Goal: Information Seeking & Learning: Learn about a topic

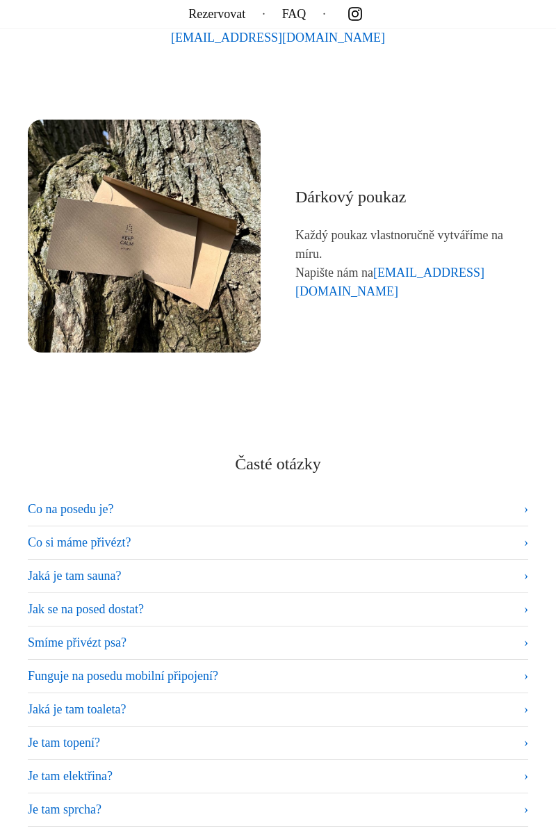
scroll to position [6606, 0]
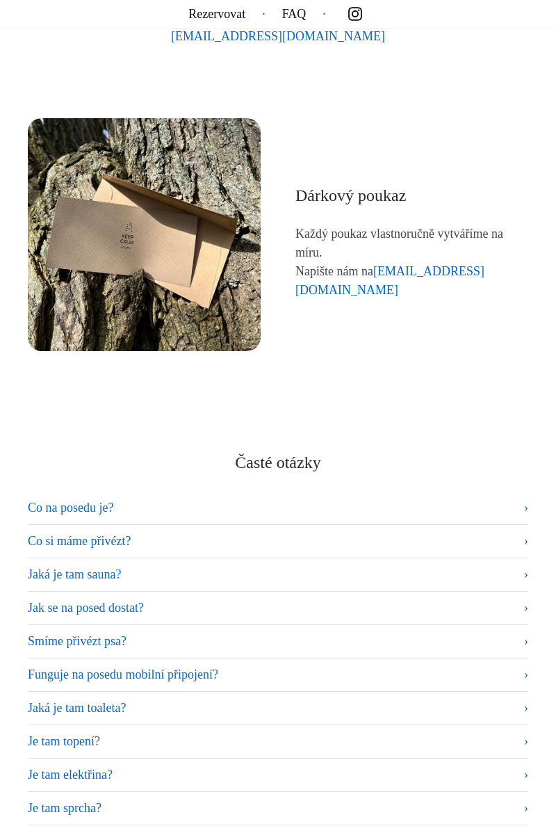
click at [515, 512] on summary "Co na posedu je?" at bounding box center [278, 508] width 501 height 19
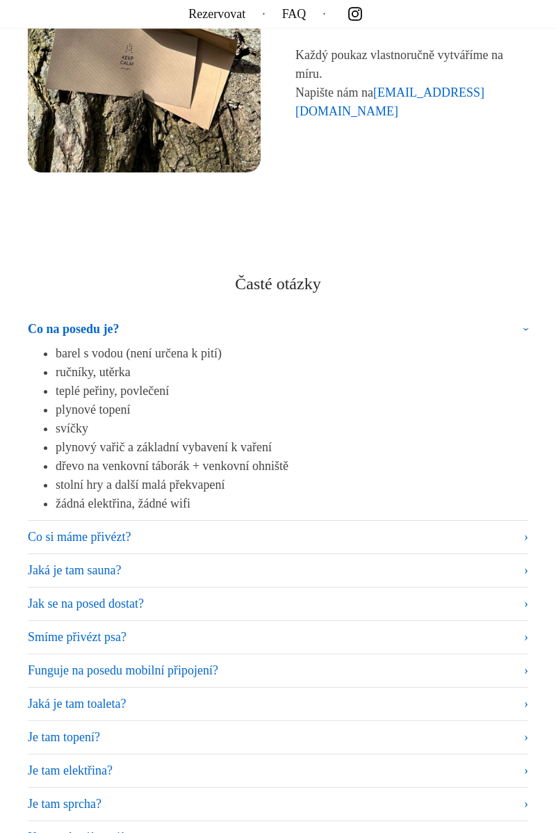
scroll to position [6775, 0]
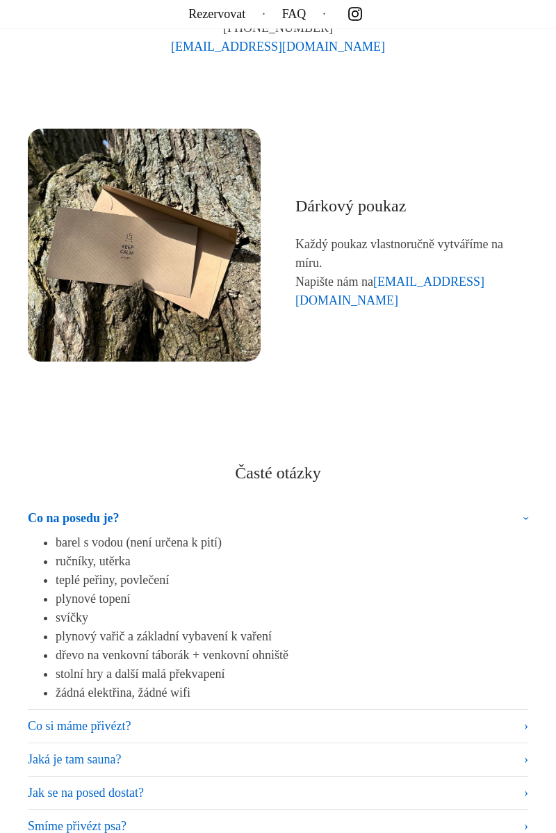
click at [517, 522] on summary "Co na posedu je?" at bounding box center [278, 521] width 501 height 24
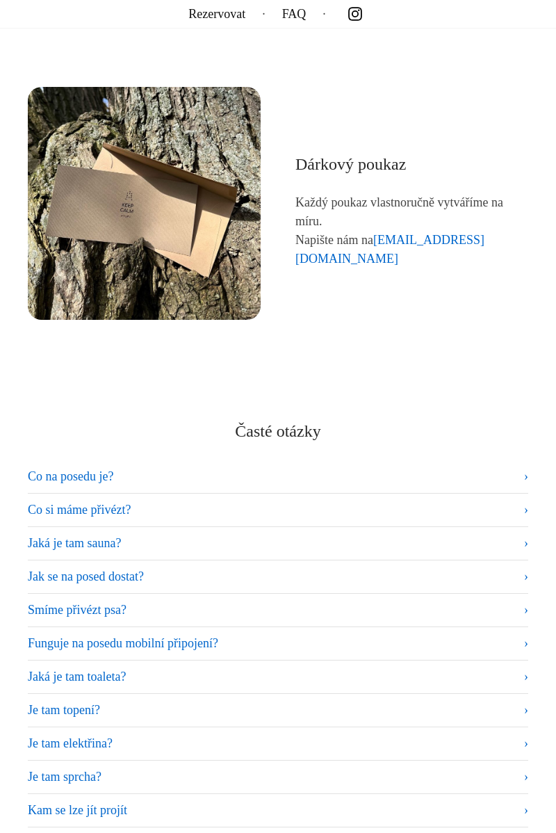
scroll to position [6643, 0]
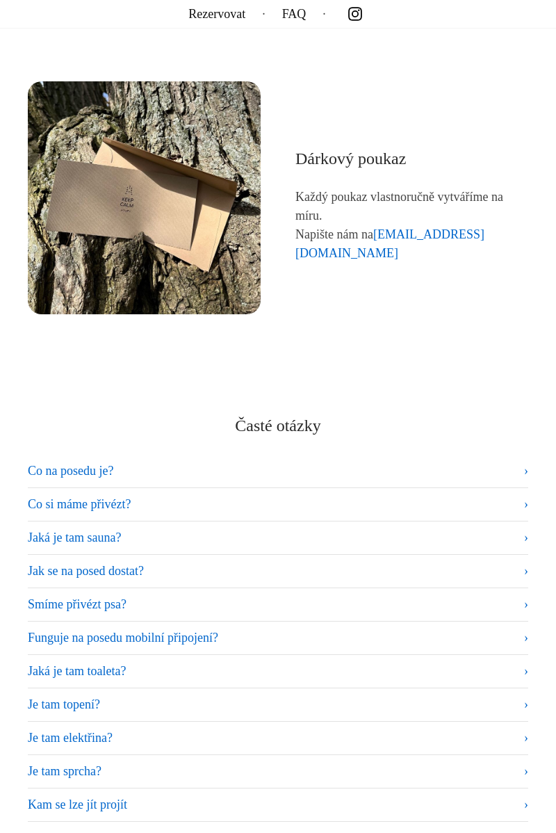
click at [515, 470] on summary "Co na posedu je?" at bounding box center [278, 471] width 501 height 19
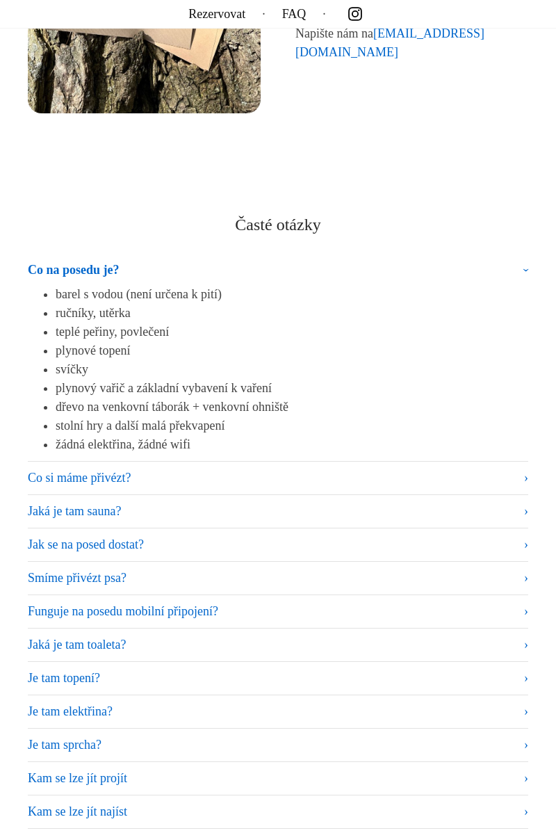
scroll to position [6846, 0]
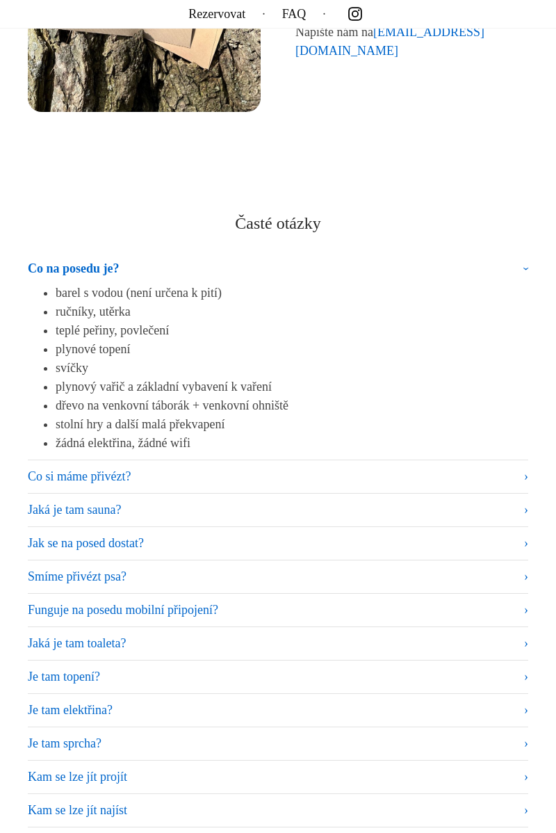
click at [519, 472] on summary "Co si máme přivézt?" at bounding box center [278, 476] width 501 height 19
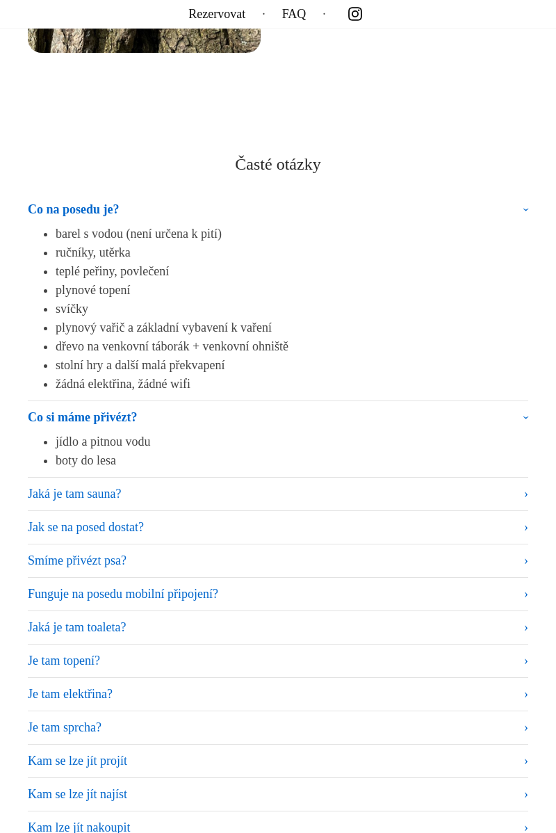
scroll to position [6899, 0]
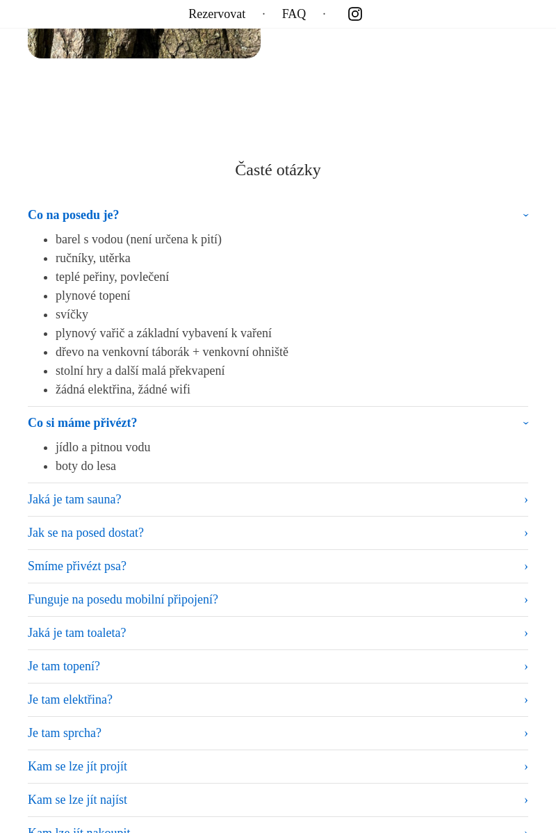
click at [518, 502] on summary "Jaká je tam sauna?" at bounding box center [278, 499] width 501 height 19
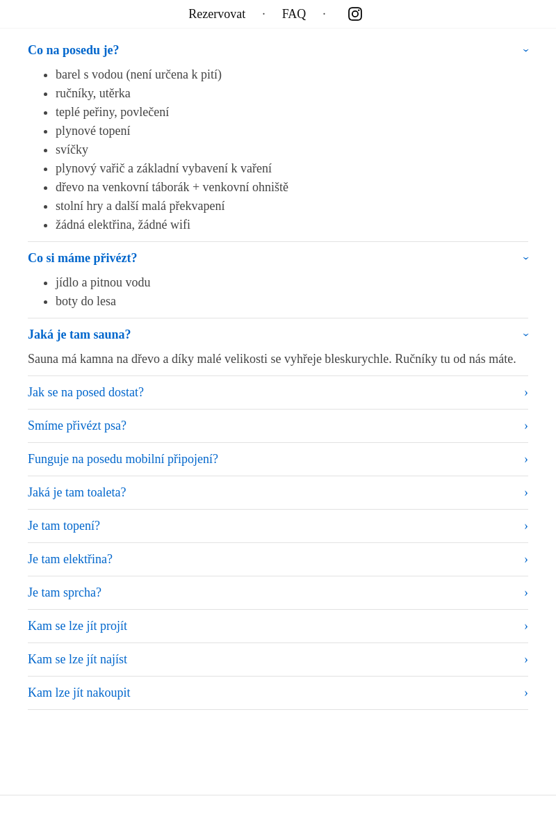
scroll to position [7066, 0]
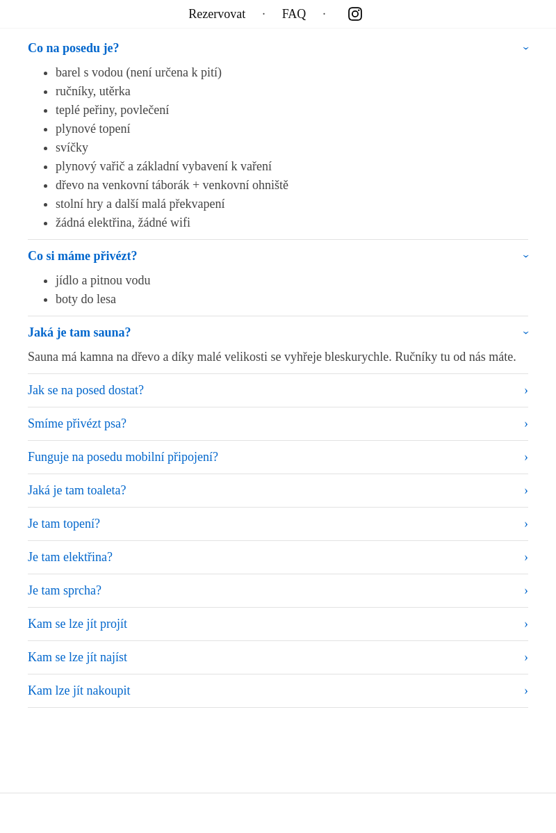
click at [524, 400] on summary "Jak se na posed dostat?" at bounding box center [278, 390] width 501 height 19
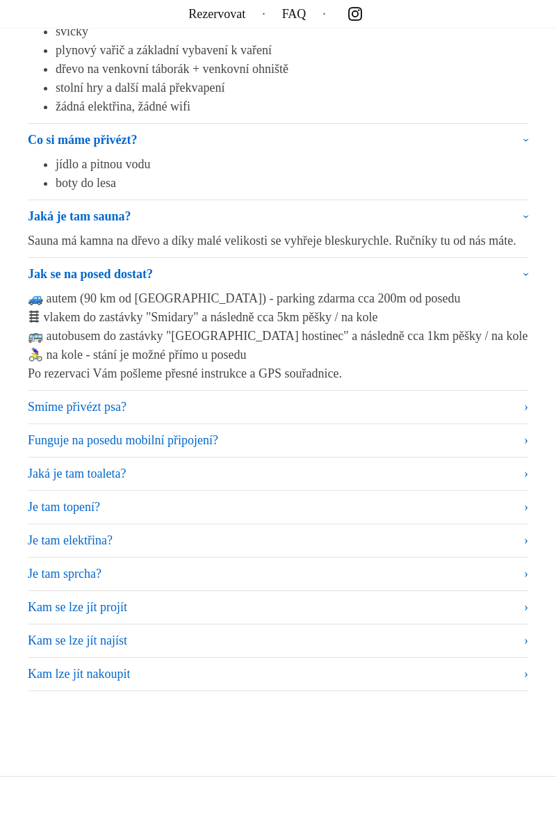
scroll to position [7183, 0]
click at [528, 289] on summary "Jak se na posed dostat?" at bounding box center [278, 276] width 501 height 24
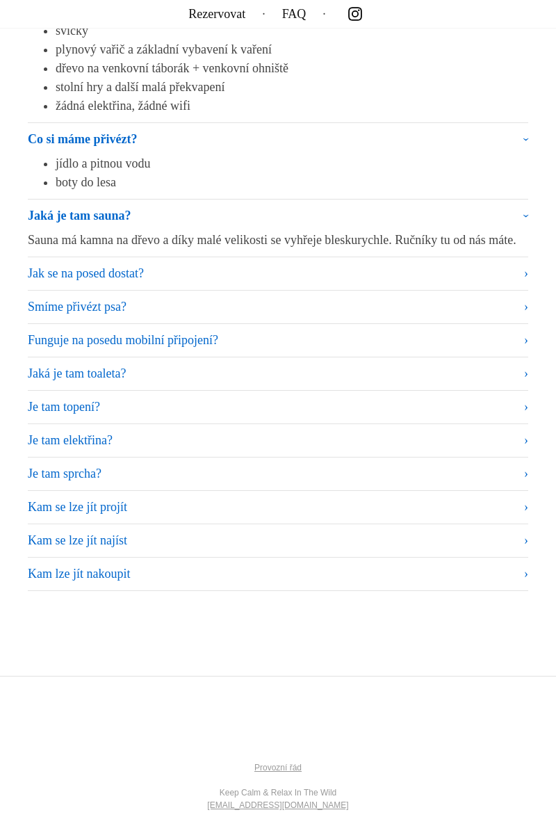
click at [526, 220] on summary "Jaká je tam sauna?" at bounding box center [278, 219] width 501 height 24
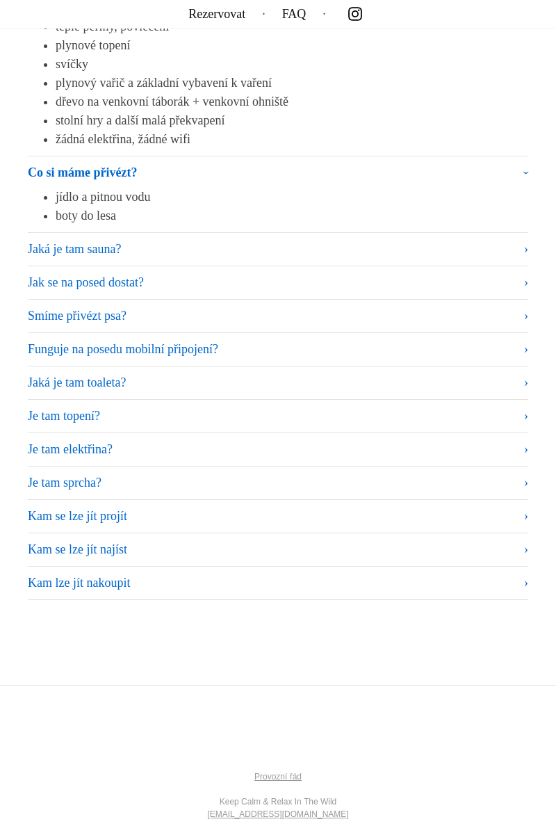
click at [524, 169] on summary "Co si máme přivézt?" at bounding box center [278, 175] width 501 height 24
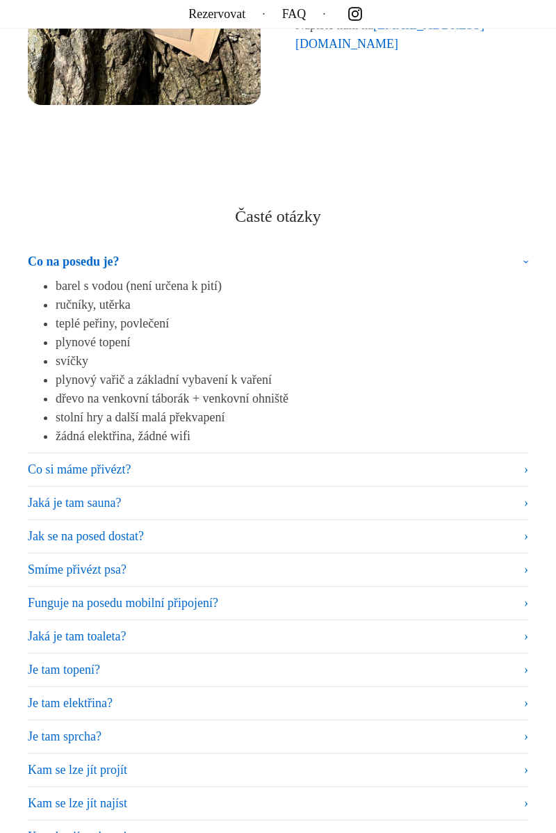
scroll to position [6855, 0]
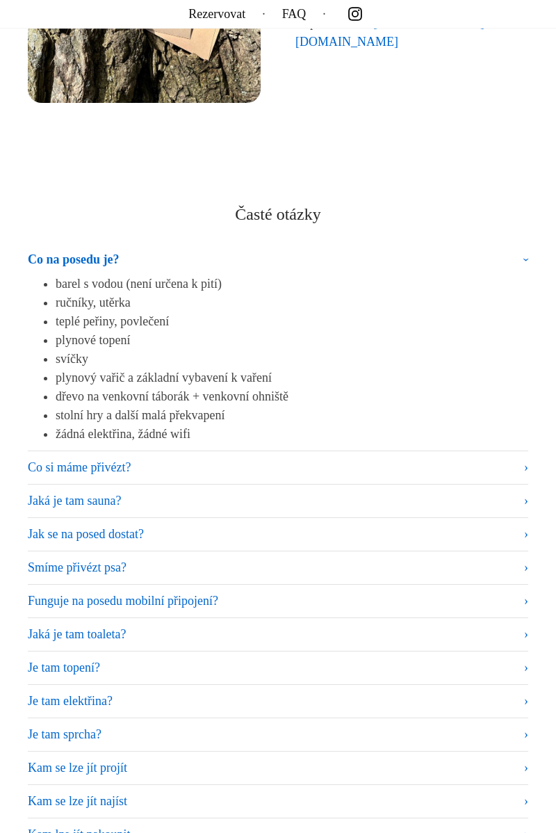
click at [529, 257] on summary "Co na posedu je?" at bounding box center [278, 262] width 501 height 24
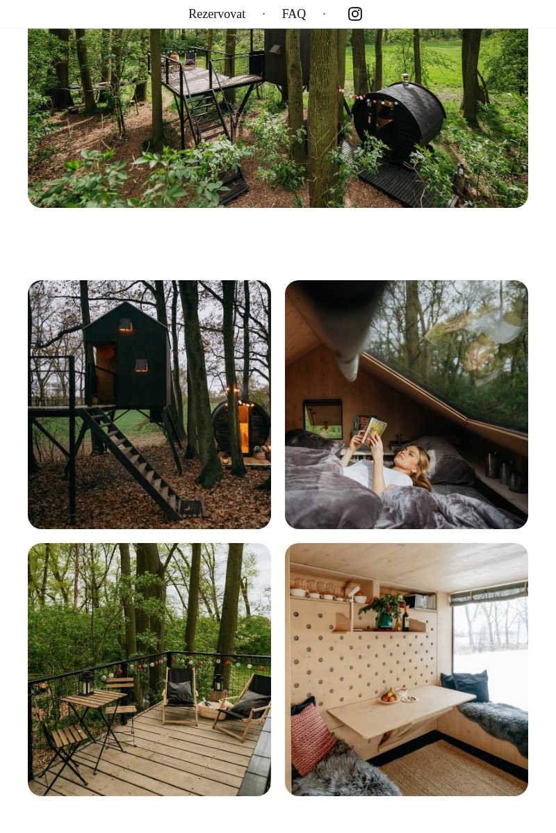
scroll to position [0, 0]
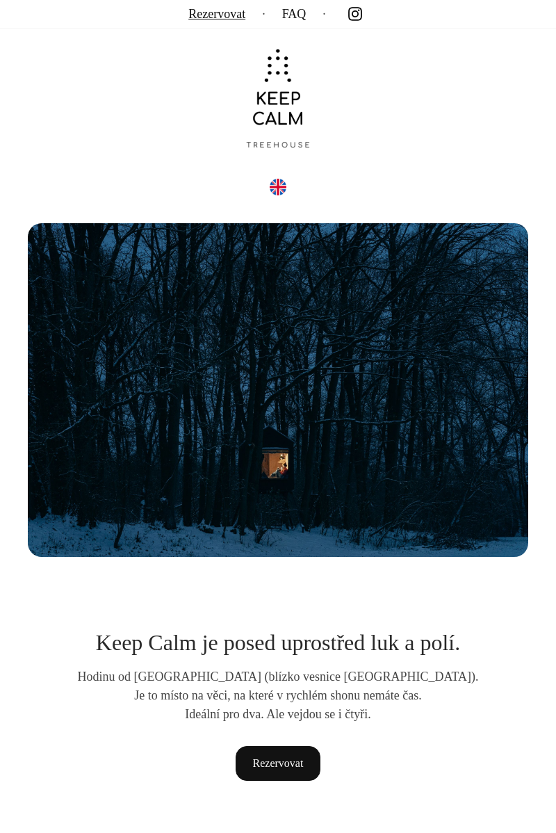
click at [221, 14] on link "Rezervovat" at bounding box center [217, 14] width 57 height 0
click at [303, 14] on link "FAQ" at bounding box center [294, 14] width 24 height 0
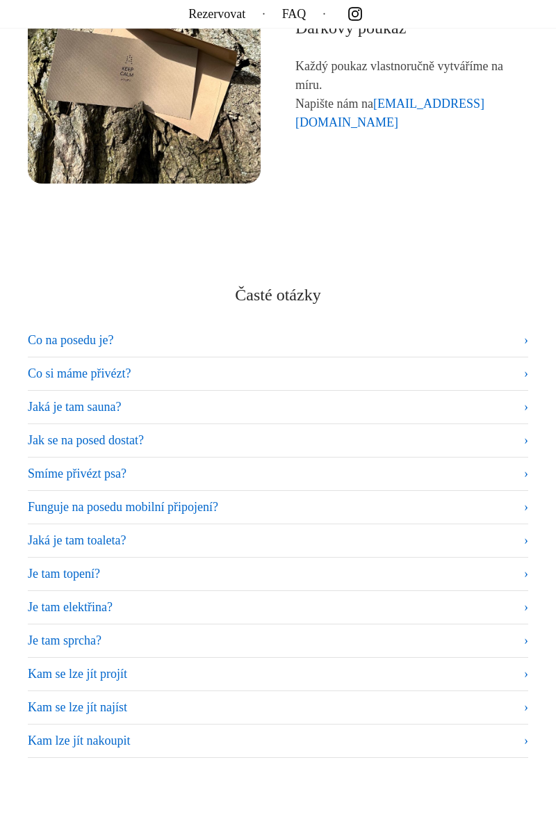
scroll to position [6999, 0]
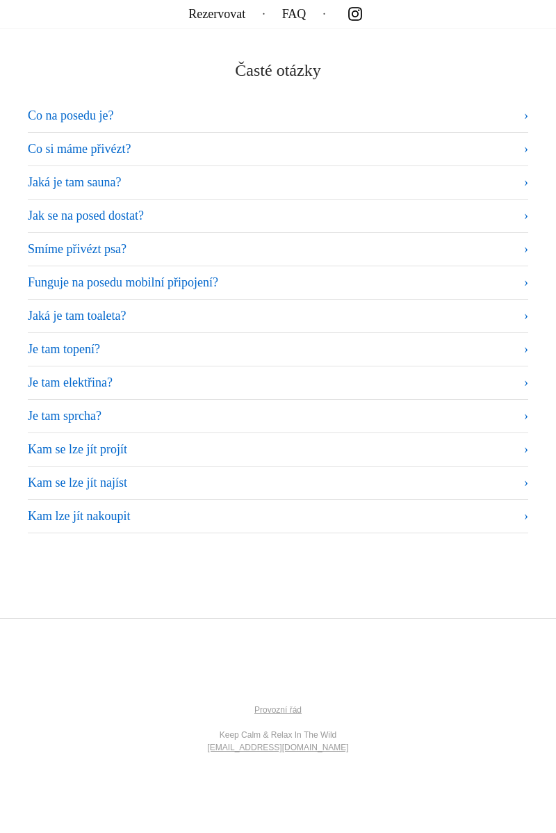
click at [518, 209] on summary "Jak se na posed dostat?" at bounding box center [278, 216] width 501 height 19
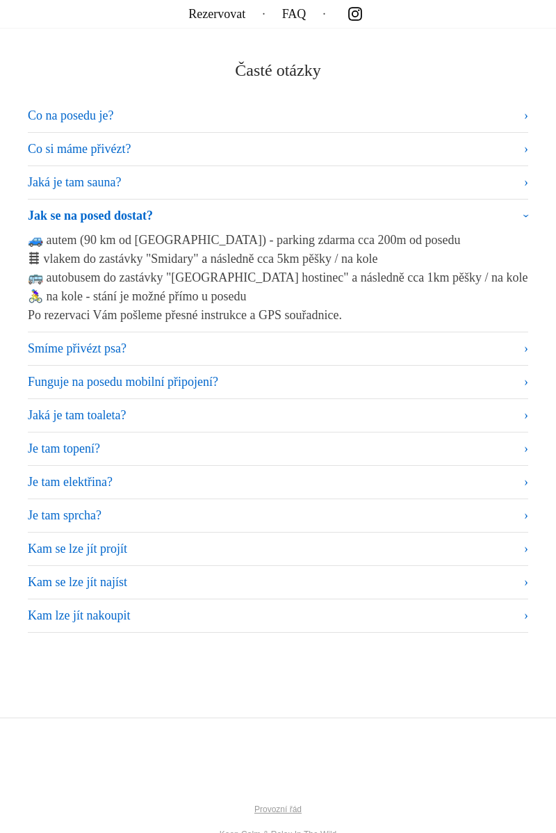
click at [498, 216] on summary "Jak se na posed dostat?" at bounding box center [278, 219] width 501 height 24
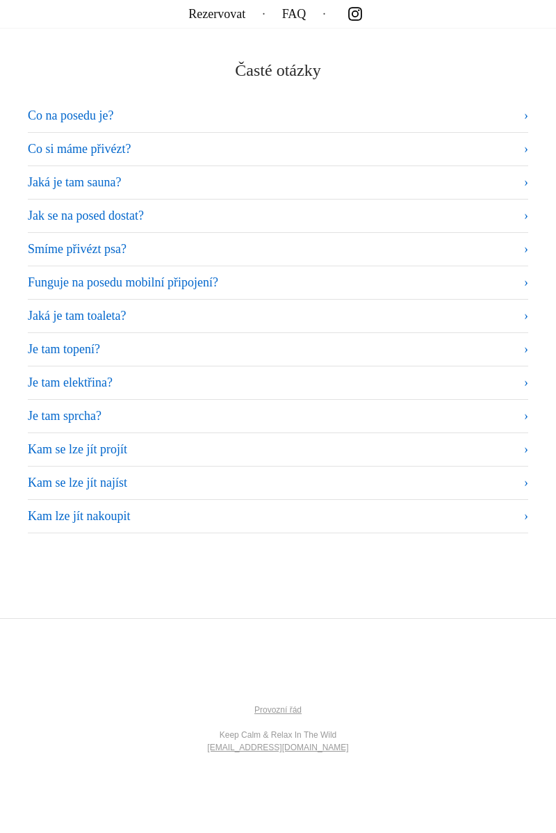
click at [474, 247] on summary "Smíme přivézt psa?" at bounding box center [278, 249] width 501 height 19
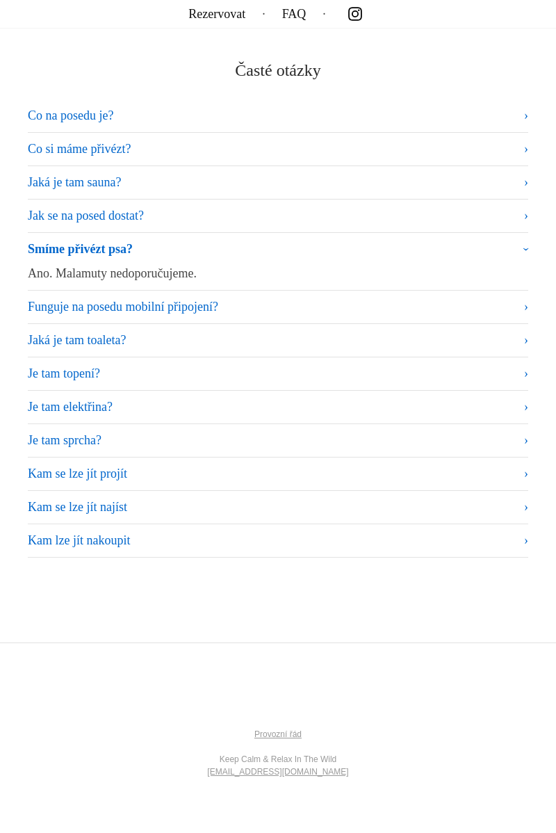
click at [474, 248] on summary "Smíme přivézt psa?" at bounding box center [278, 252] width 501 height 24
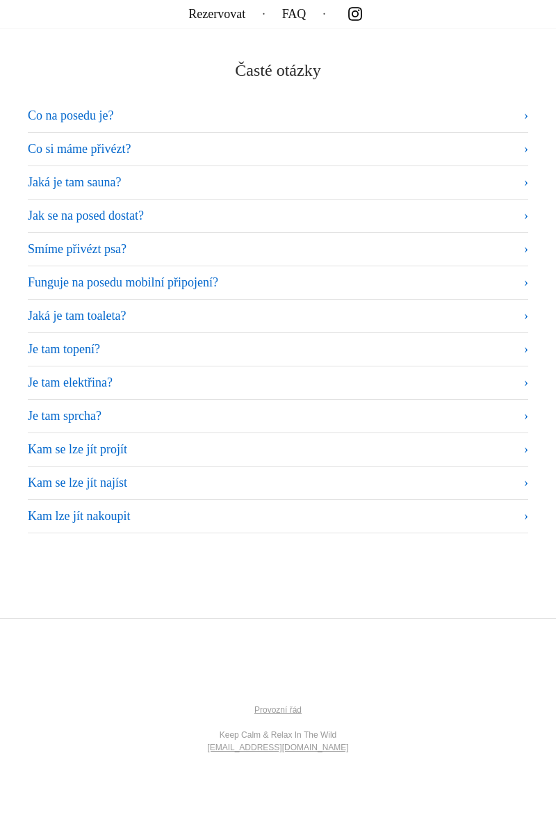
click at [474, 246] on summary "Smíme přivézt psa?" at bounding box center [278, 249] width 501 height 19
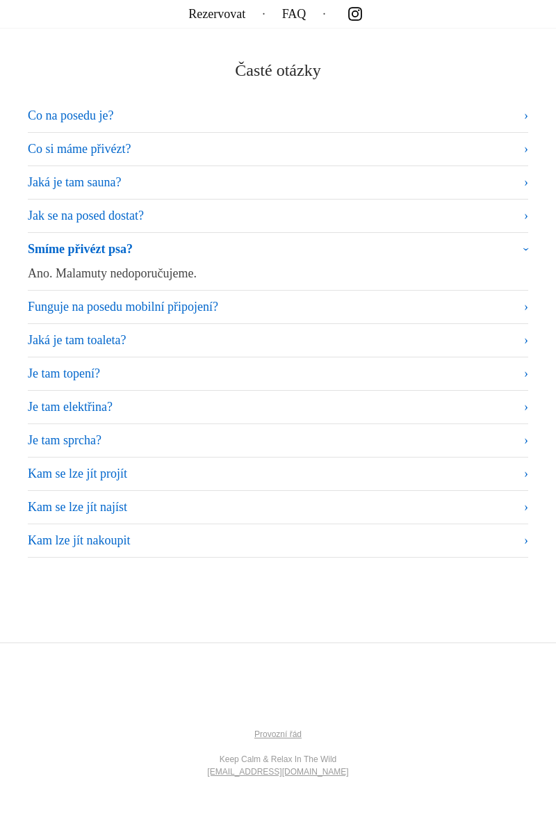
click at [467, 247] on summary "Smíme přivézt psa?" at bounding box center [278, 252] width 501 height 24
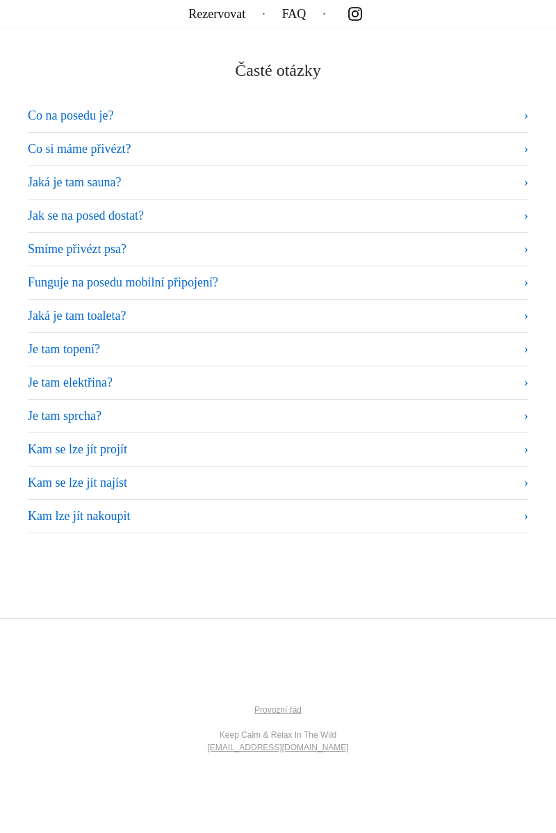
click at [444, 287] on summary "Funguje na posedu mobilní připojení?" at bounding box center [278, 282] width 501 height 19
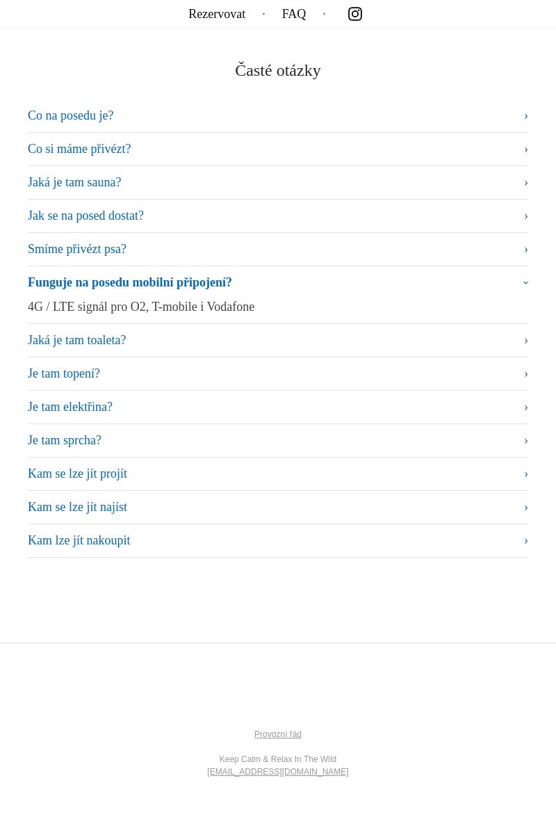
click at [444, 291] on summary "Funguje na posedu mobilní připojení?" at bounding box center [278, 285] width 501 height 24
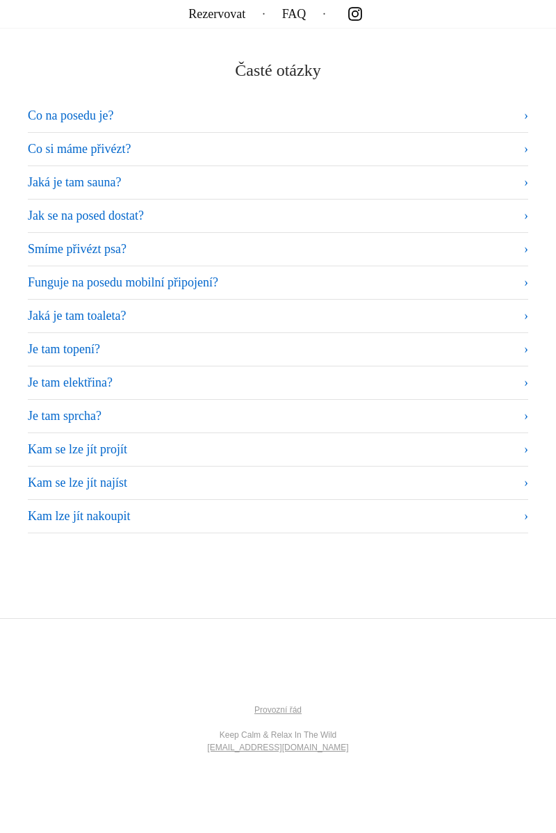
click at [426, 317] on summary "Jaká je tam toaleta?" at bounding box center [278, 316] width 501 height 19
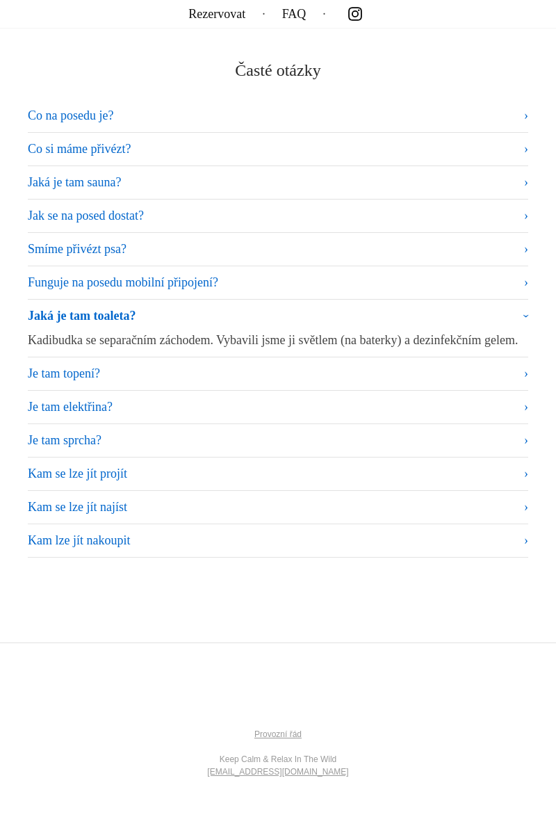
click at [474, 331] on p "Kadibudka se separačním záchodem. Vybavili jsme ji světlem (na baterky) a dezin…" at bounding box center [278, 340] width 501 height 19
click at [462, 335] on p "Kadibudka se separačním záchodem. Vybavili jsme ji světlem (na baterky) a dezin…" at bounding box center [278, 340] width 501 height 19
click at [497, 382] on summary "Je tam topení?" at bounding box center [278, 374] width 501 height 19
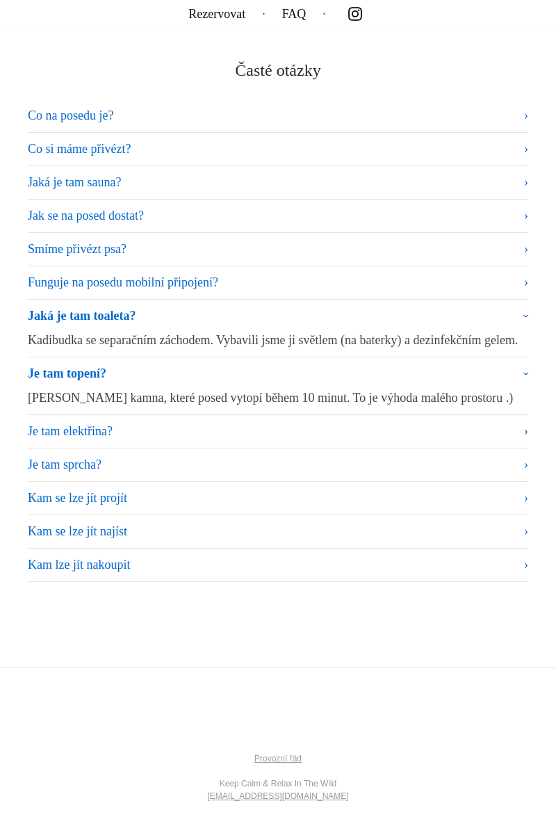
click at [508, 389] on summary "Je tam topení?" at bounding box center [278, 377] width 501 height 24
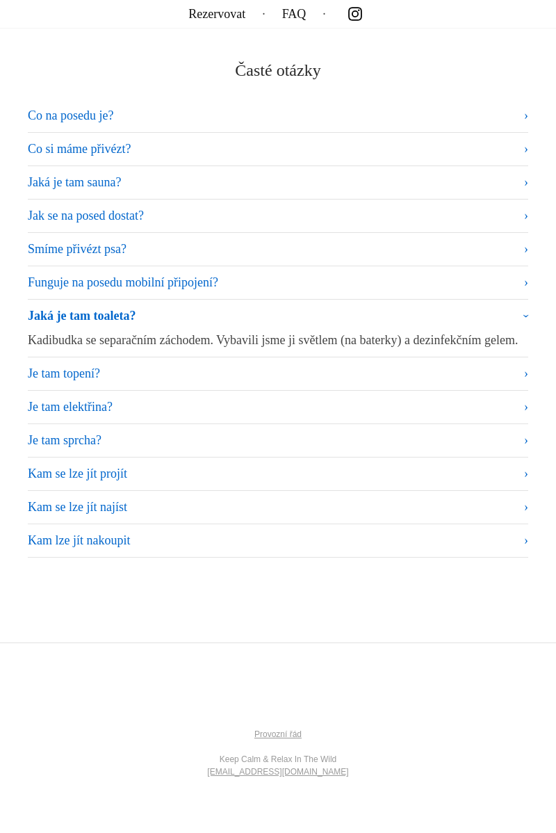
click at [520, 323] on summary "Jaká je tam toaleta?" at bounding box center [278, 319] width 501 height 24
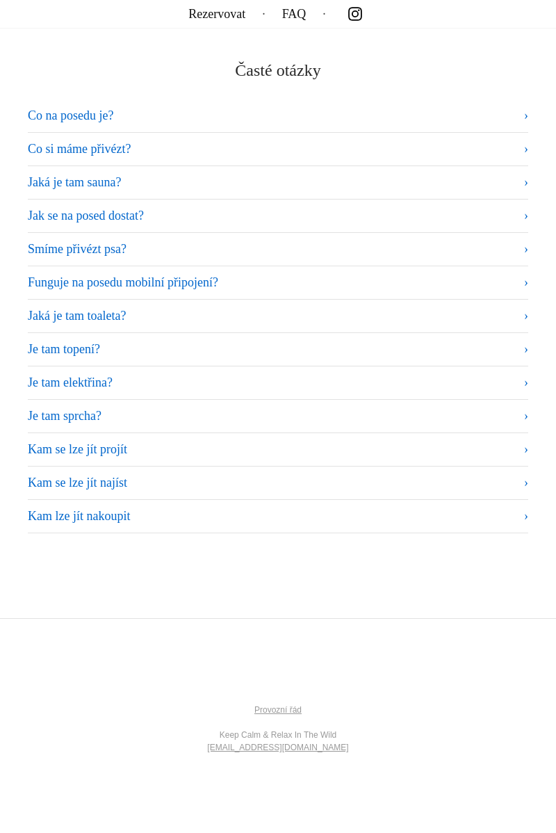
click at [522, 374] on summary "Je tam elektřina?" at bounding box center [278, 383] width 501 height 19
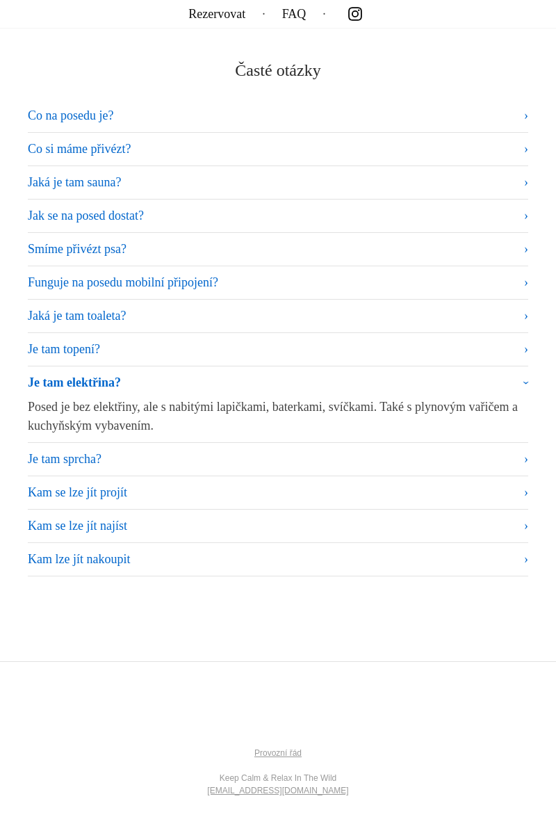
click at [516, 376] on summary "Je tam elektřina?" at bounding box center [278, 386] width 501 height 24
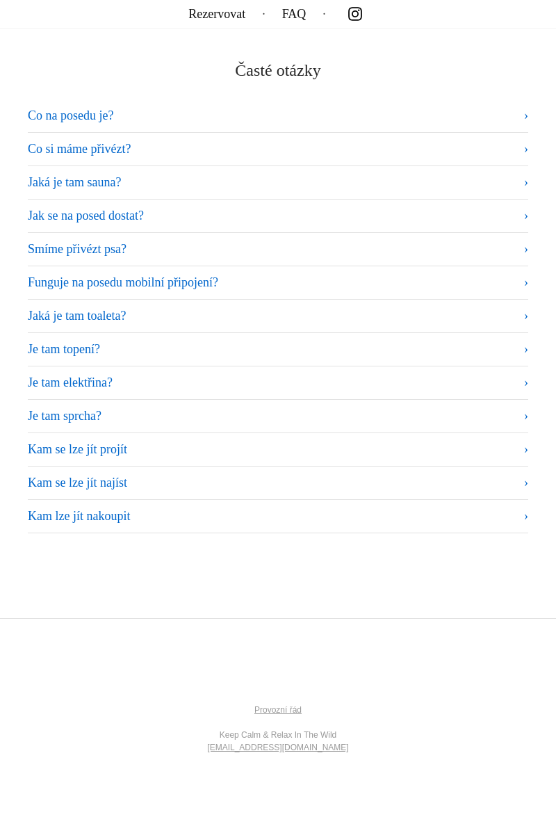
click at [495, 420] on summary "Je tam sprcha?" at bounding box center [278, 416] width 501 height 19
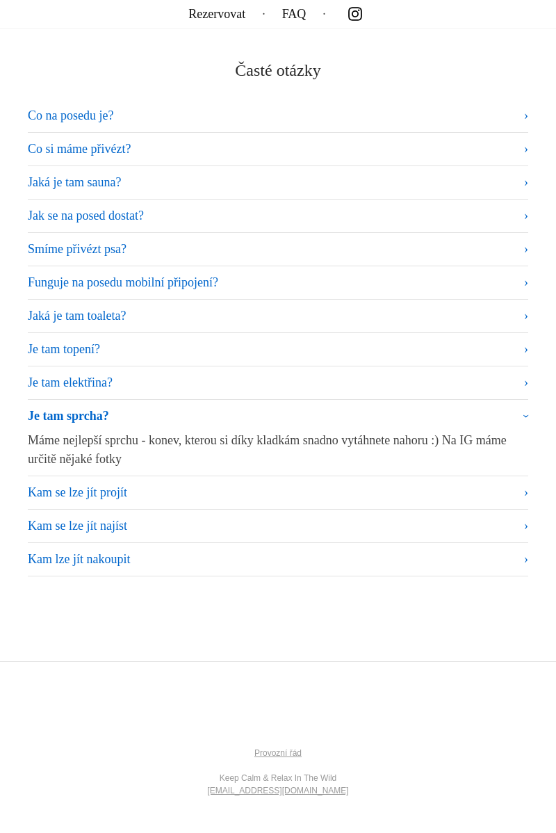
click at [497, 434] on p "Máme nejlepší sprchu - konev, kterou si díky kladkám snadno vytáhnete nahoru :)…" at bounding box center [278, 450] width 501 height 38
click at [513, 435] on p "Máme nejlepší sprchu - konev, kterou si díky kladkám snadno vytáhnete nahoru :)…" at bounding box center [278, 450] width 501 height 38
click at [513, 412] on summary "Je tam sprcha?" at bounding box center [278, 419] width 501 height 24
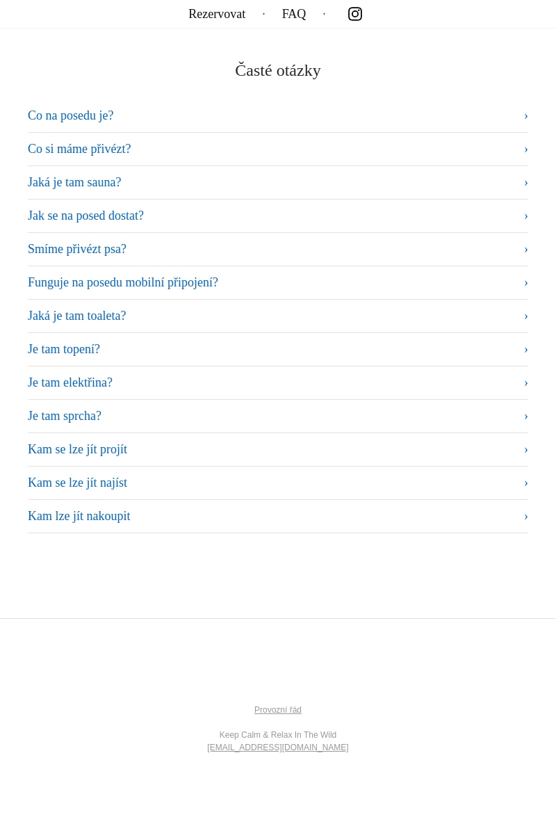
click at [477, 453] on summary "Kam se lze jít projít" at bounding box center [278, 449] width 501 height 19
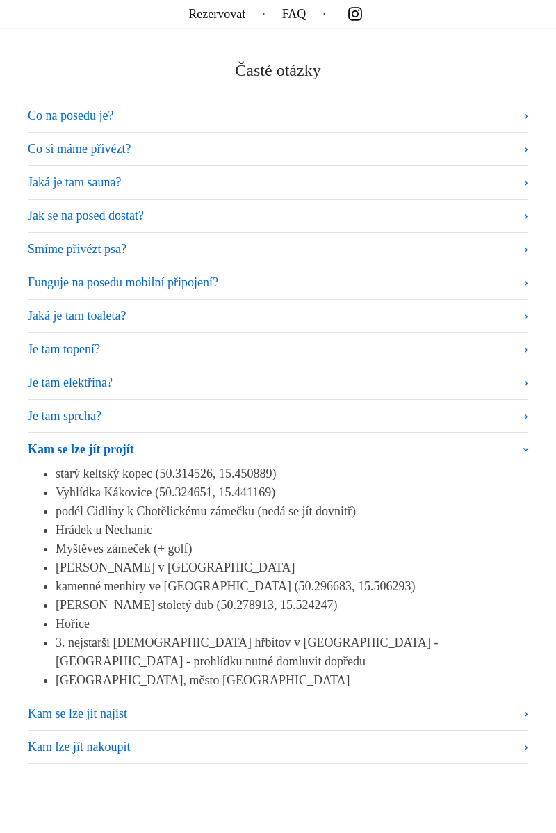
click at [512, 419] on summary "Je tam sprcha?" at bounding box center [278, 416] width 501 height 19
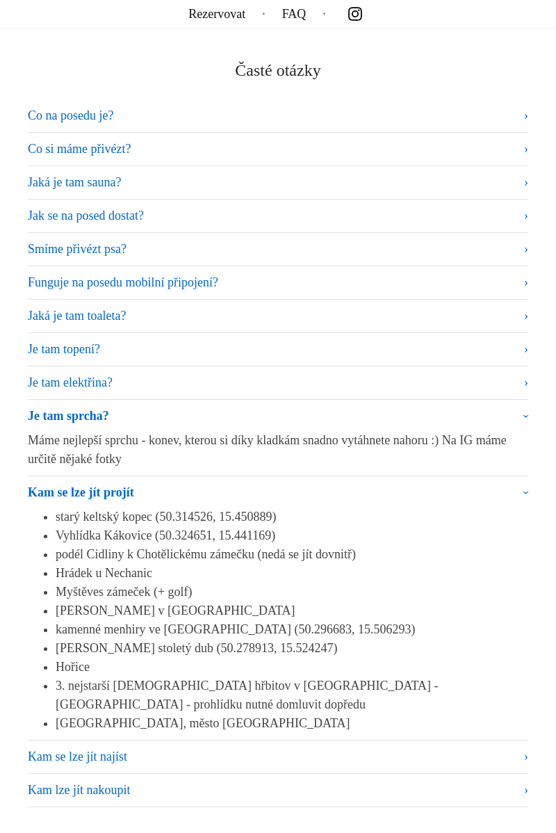
click at [513, 412] on summary "Je tam sprcha?" at bounding box center [278, 419] width 501 height 24
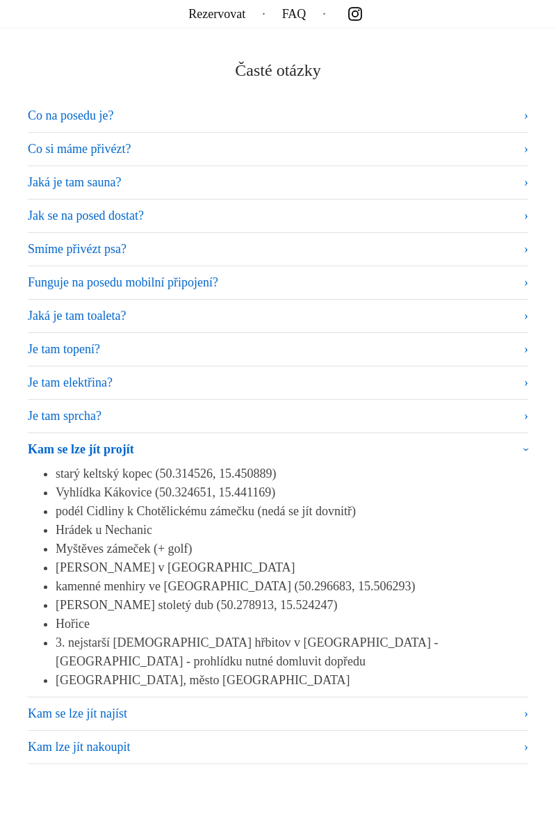
click at [522, 418] on summary "Je tam sprcha?" at bounding box center [278, 416] width 501 height 19
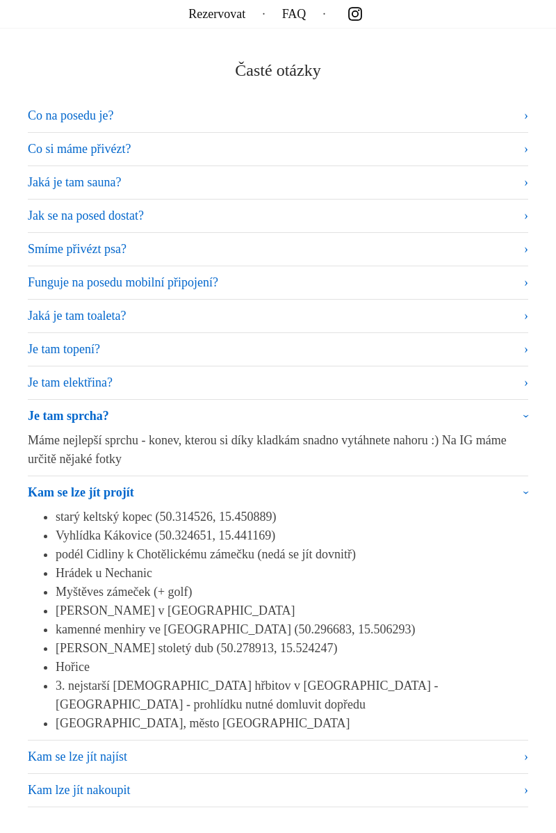
click at [520, 407] on summary "Je tam sprcha?" at bounding box center [278, 419] width 501 height 24
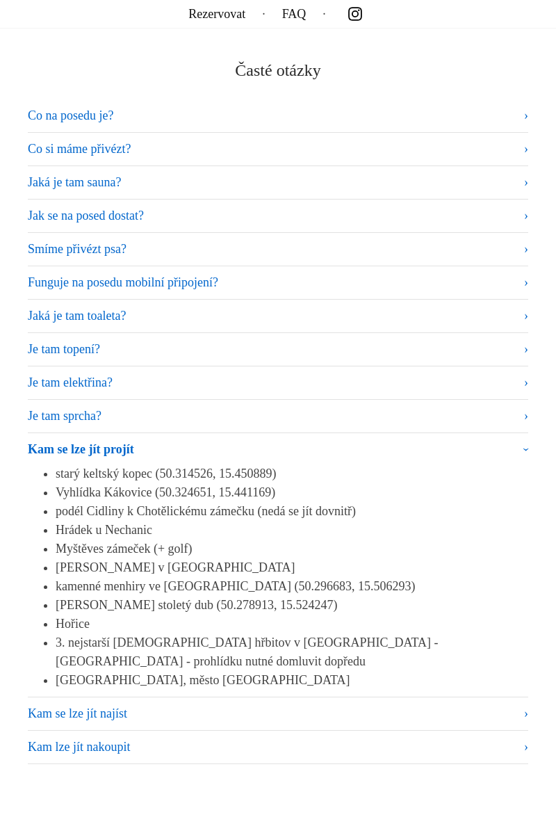
click at [520, 449] on summary "Kam se lze jít projít" at bounding box center [278, 452] width 501 height 24
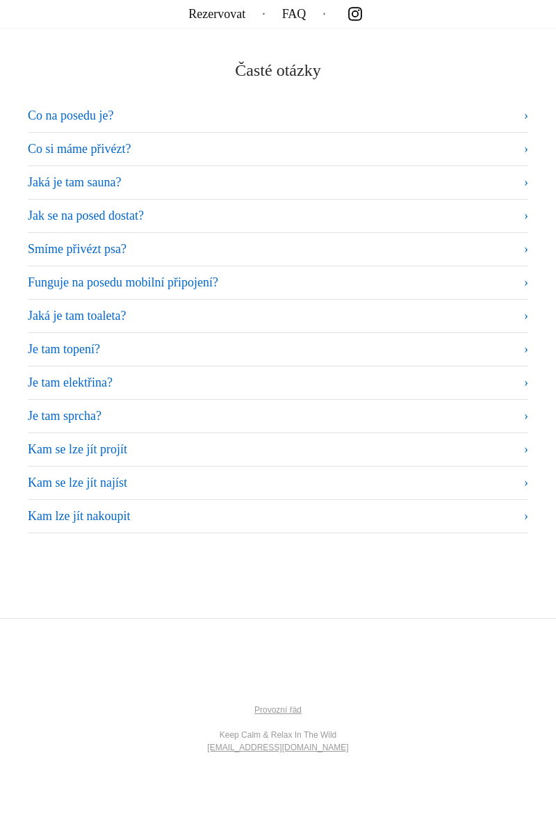
click at [515, 480] on summary "Kam se lze jít najíst" at bounding box center [278, 483] width 501 height 19
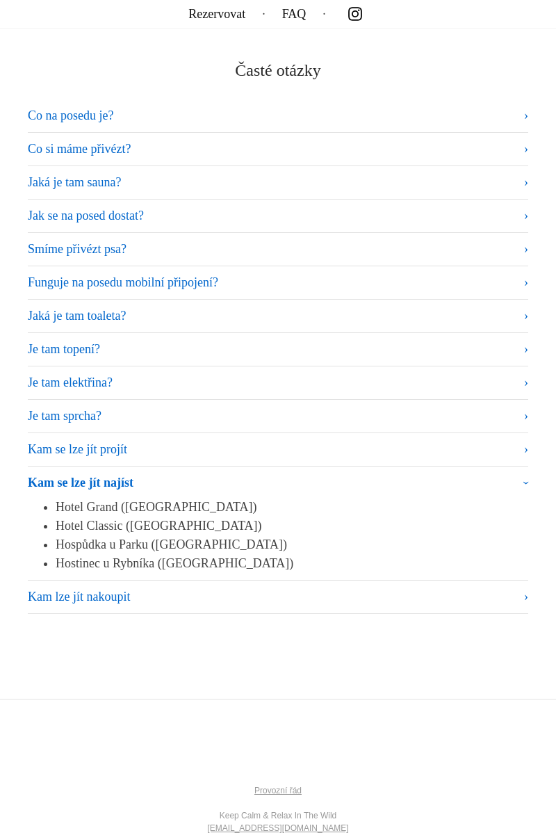
click at [515, 480] on summary "Kam se lze jít najíst" at bounding box center [278, 486] width 501 height 24
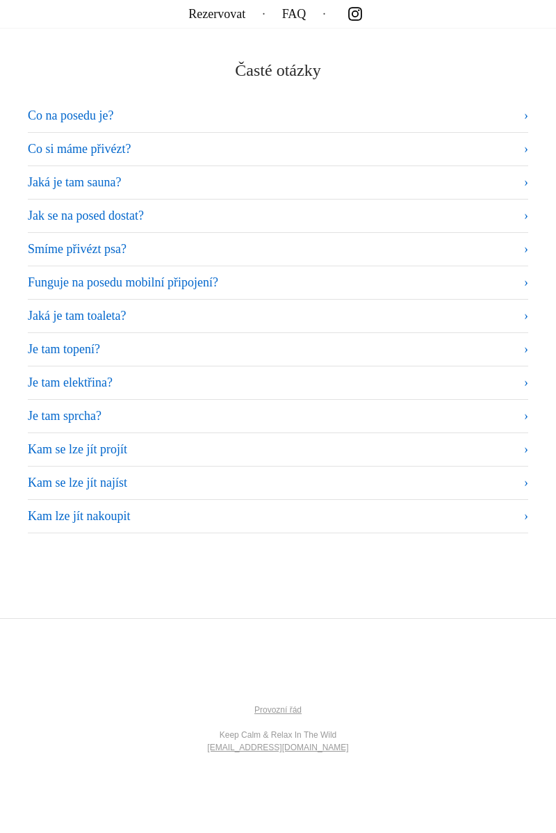
click at [509, 511] on summary "Kam lze jít nakoupit" at bounding box center [278, 516] width 501 height 19
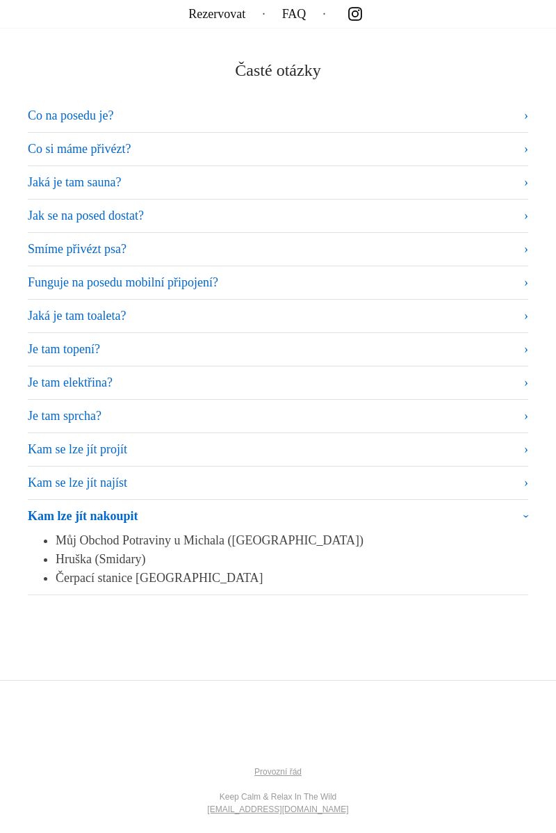
click at [506, 507] on summary "Kam lze jít nakoupit" at bounding box center [278, 519] width 501 height 24
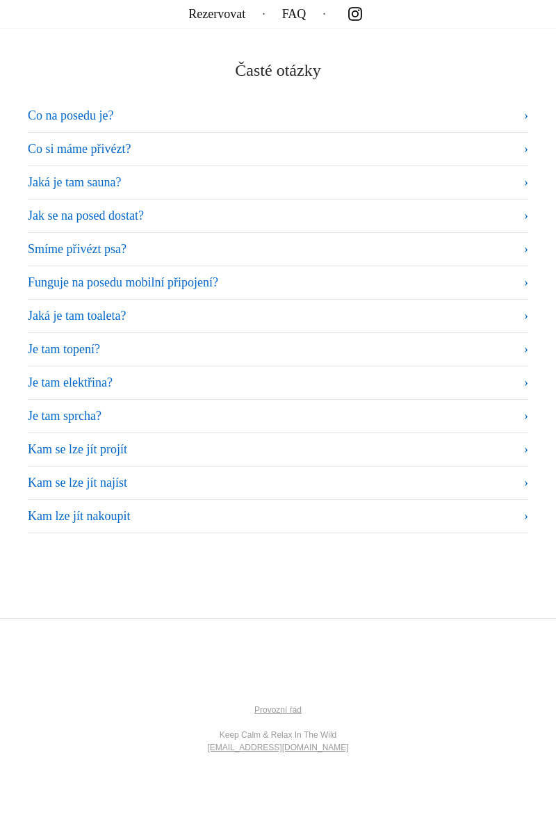
click at [506, 507] on summary "Kam lze jít nakoupit" at bounding box center [278, 516] width 501 height 19
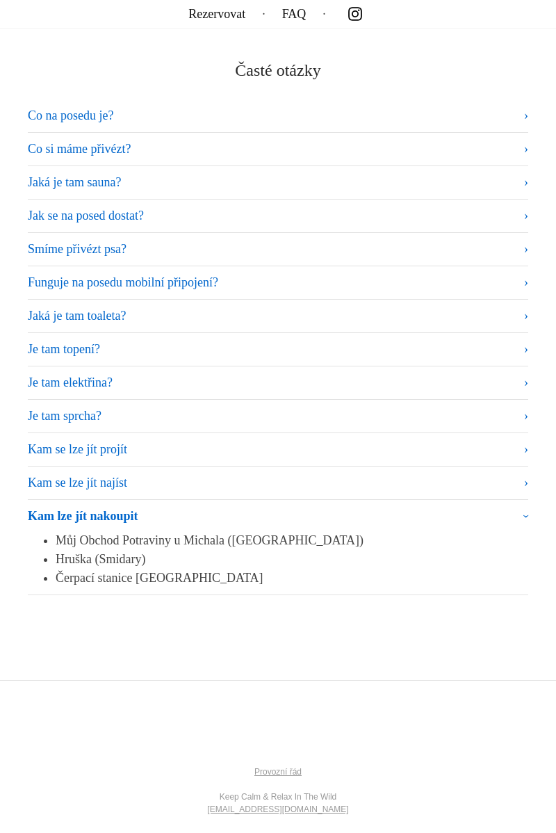
click at [506, 507] on summary "Kam lze jít nakoupit" at bounding box center [278, 519] width 501 height 24
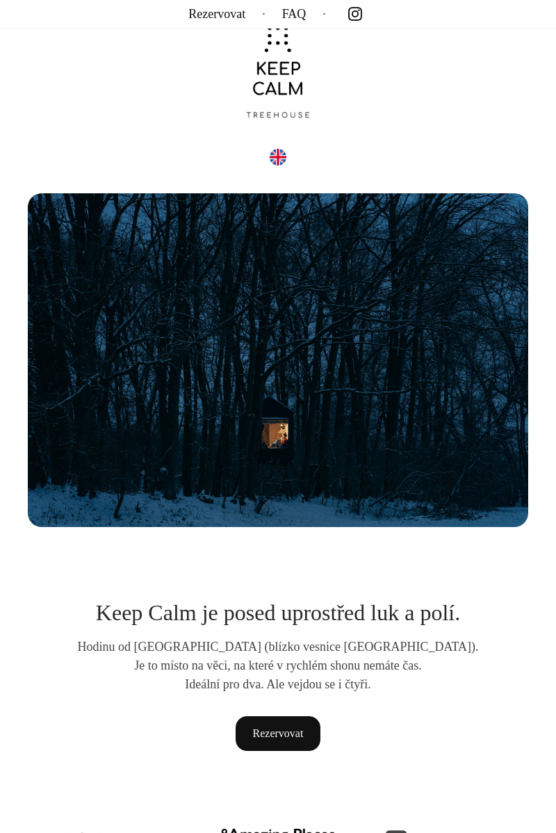
scroll to position [0, 0]
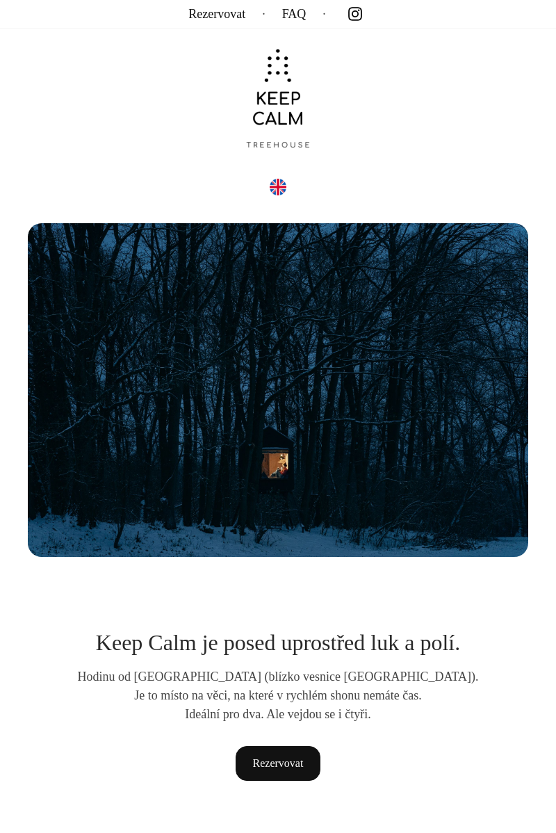
click at [209, 14] on link "Rezervovat" at bounding box center [217, 14] width 57 height 0
click at [307, 14] on link "FAQ" at bounding box center [294, 14] width 24 height 0
click at [552, 369] on header "Keep Calm — posed uprostřed polí" at bounding box center [278, 301] width 556 height 513
